Goal: Transaction & Acquisition: Subscribe to service/newsletter

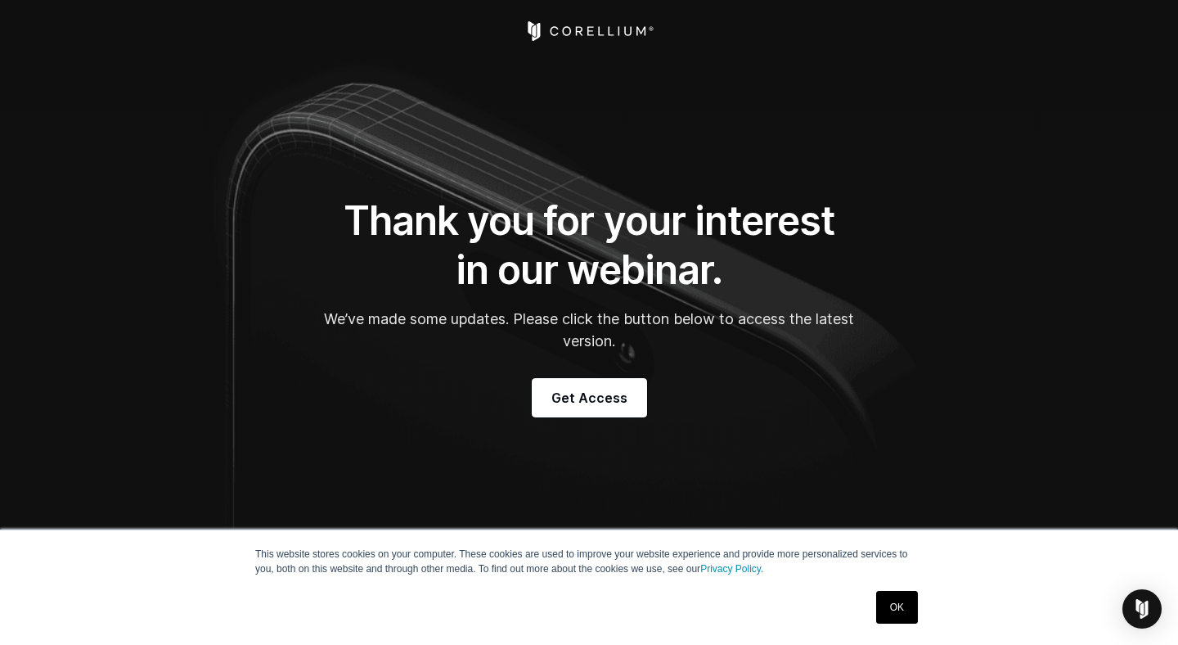
click at [892, 608] on link "OK" at bounding box center [897, 607] width 42 height 33
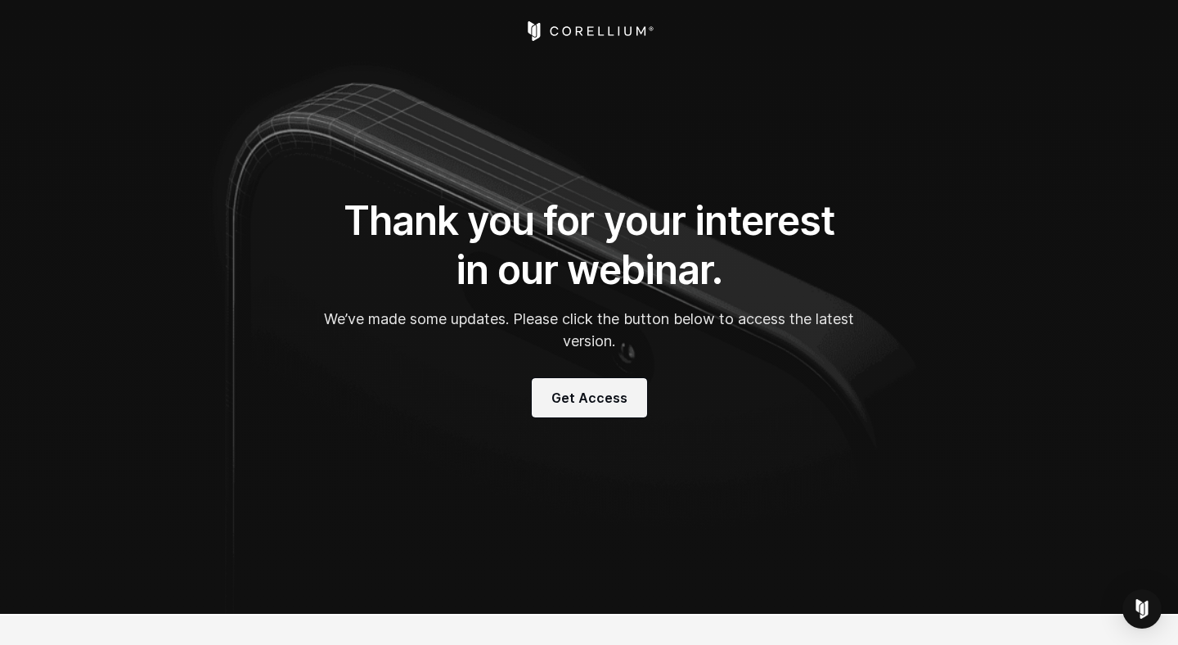
click at [609, 398] on span "Get Access" at bounding box center [589, 398] width 76 height 20
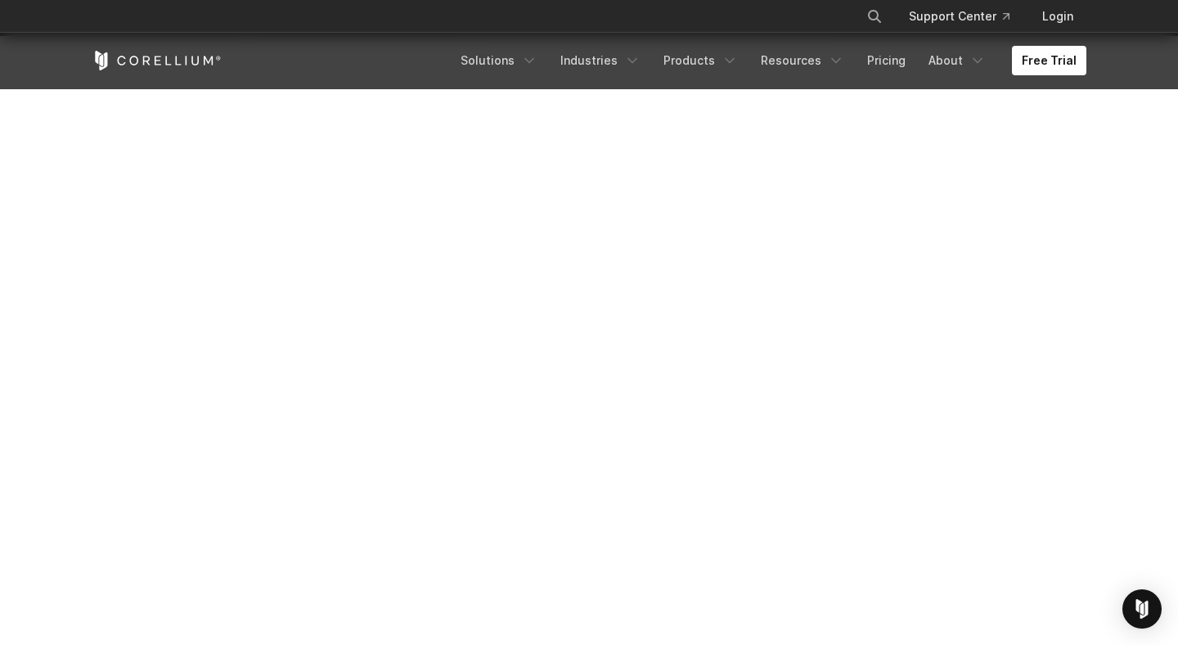
scroll to position [322, 0]
click at [891, 61] on link "Pricing" at bounding box center [886, 60] width 58 height 29
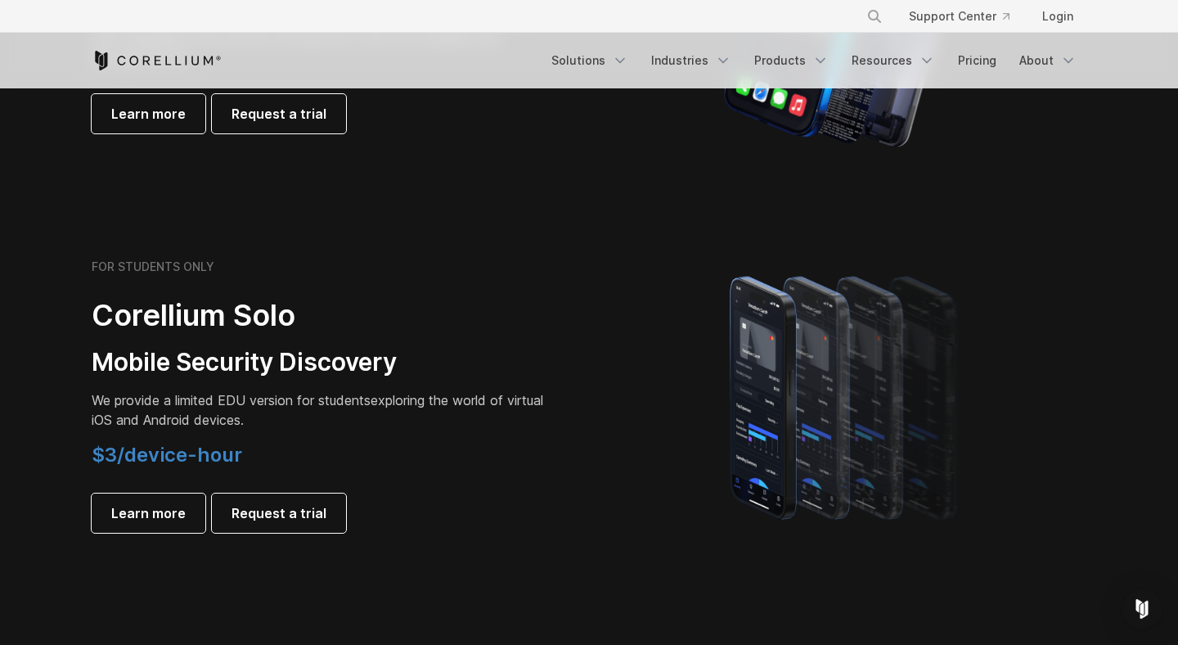
scroll to position [996, 0]
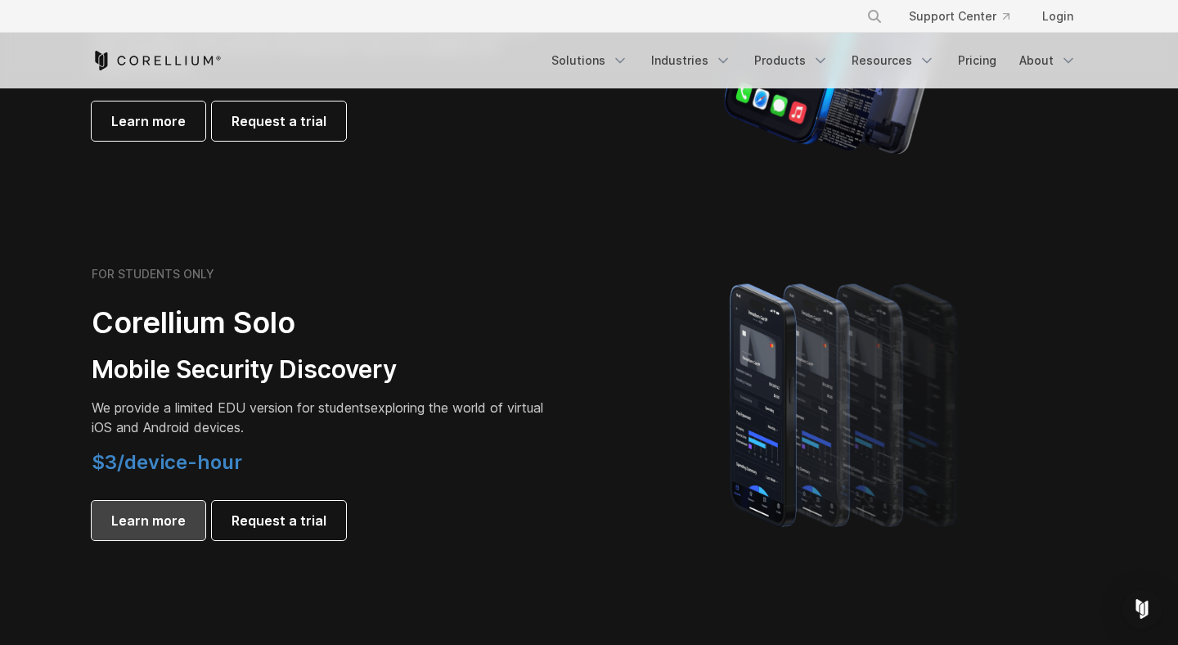
click at [150, 519] on span "Learn more" at bounding box center [148, 520] width 74 height 20
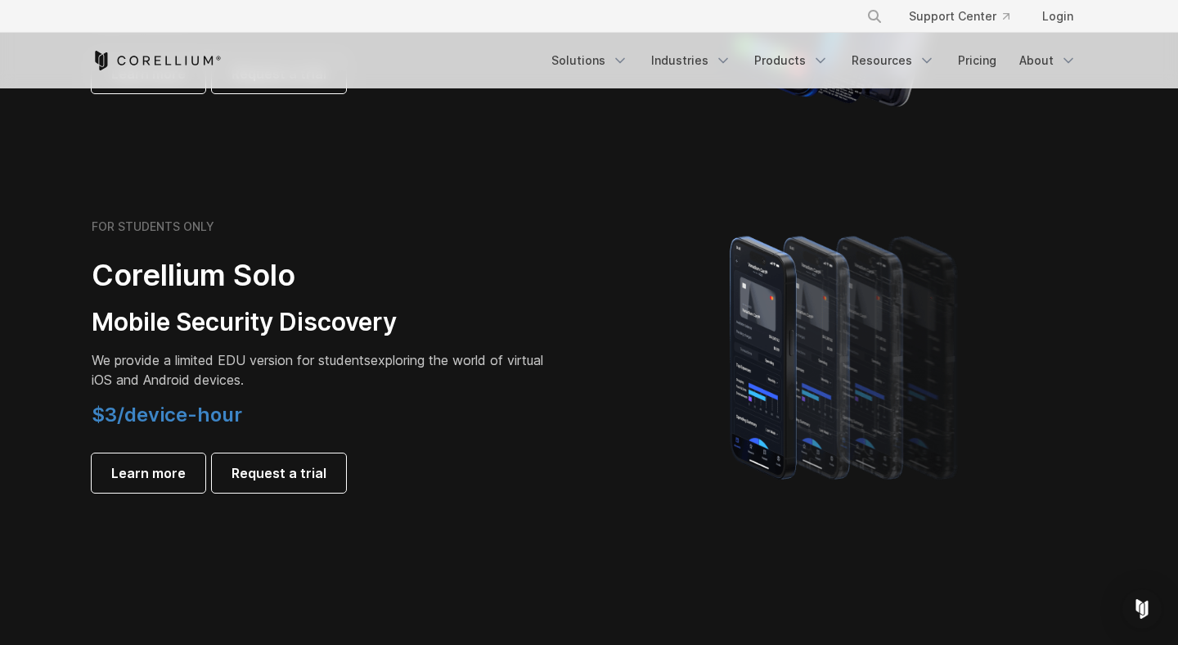
scroll to position [1041, 0]
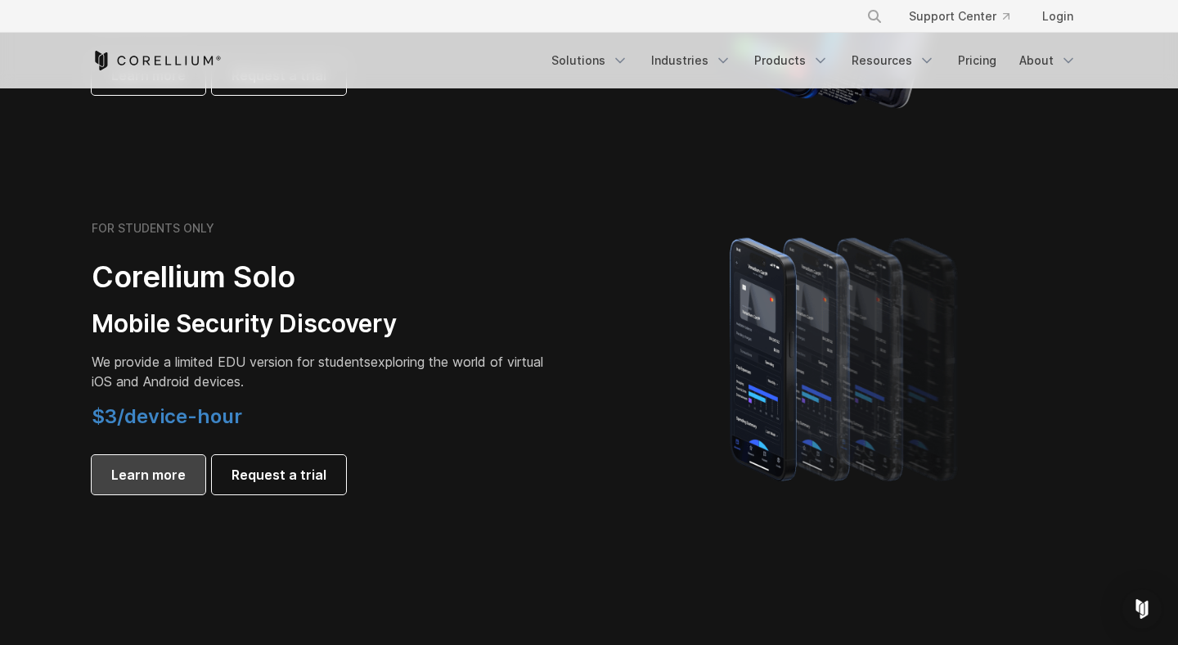
click at [169, 484] on span "Learn more" at bounding box center [148, 475] width 74 height 20
